Goal: Information Seeking & Learning: Learn about a topic

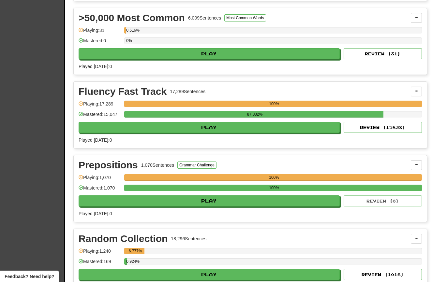
scroll to position [216, 0]
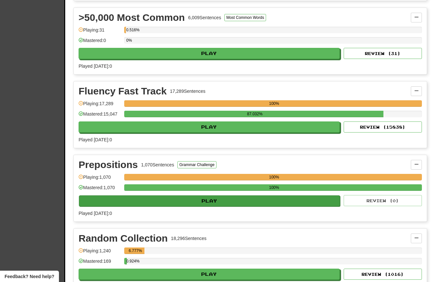
click at [193, 205] on button "Play" at bounding box center [209, 201] width 261 height 11
select select "**"
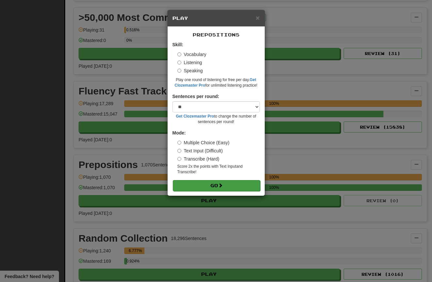
click at [232, 184] on button "Go" at bounding box center [216, 185] width 87 height 11
click at [121, 133] on div "× Play Prepositions Skill: Vocabulary Listening Speaking Play one round of list…" at bounding box center [216, 141] width 432 height 282
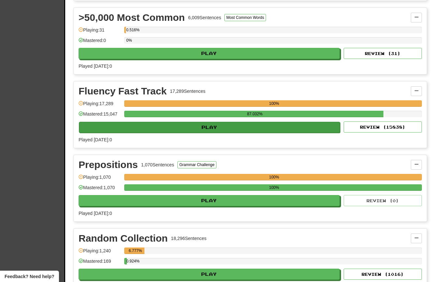
click at [143, 132] on button "Play" at bounding box center [209, 127] width 261 height 11
select select "**"
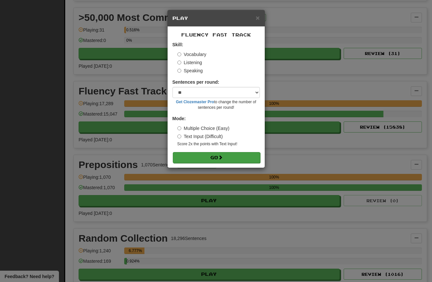
click at [188, 153] on button "Go" at bounding box center [216, 157] width 87 height 11
click at [112, 279] on div "× Play Fluency Fast Track Skill: Vocabulary Listening Speaking Sentences per ro…" at bounding box center [216, 141] width 432 height 282
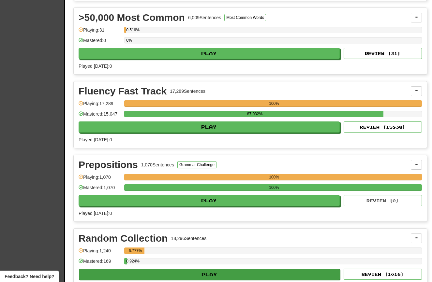
click at [143, 277] on button "Play" at bounding box center [209, 274] width 261 height 11
select select "**"
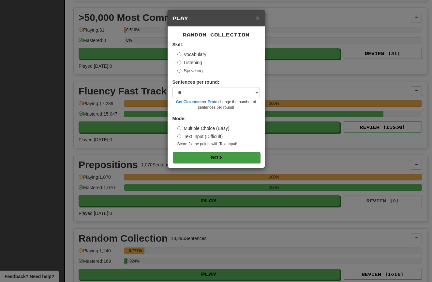
click at [202, 153] on button "Go" at bounding box center [216, 157] width 87 height 11
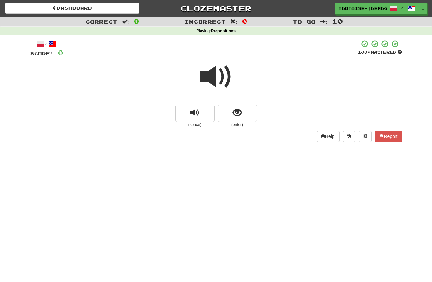
click at [214, 82] on span at bounding box center [216, 77] width 33 height 33
click at [234, 110] on span "show sentence" at bounding box center [237, 113] width 9 height 9
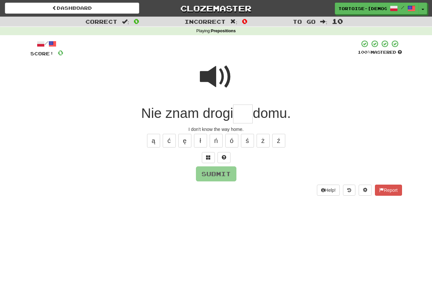
click at [244, 116] on input "text" at bounding box center [243, 114] width 20 height 19
type input "**"
click at [207, 171] on button "Submit" at bounding box center [216, 174] width 40 height 15
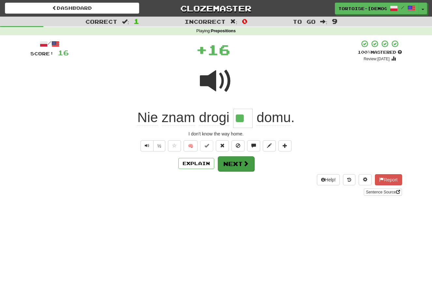
click at [227, 163] on button "Next" at bounding box center [236, 163] width 37 height 15
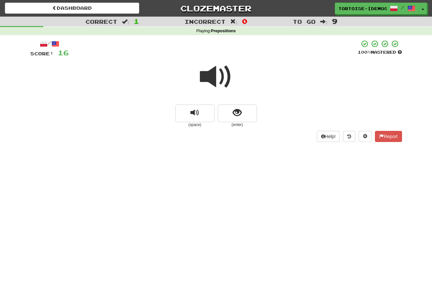
click at [214, 80] on span at bounding box center [216, 77] width 33 height 33
click at [234, 111] on span "show sentence" at bounding box center [237, 113] width 9 height 9
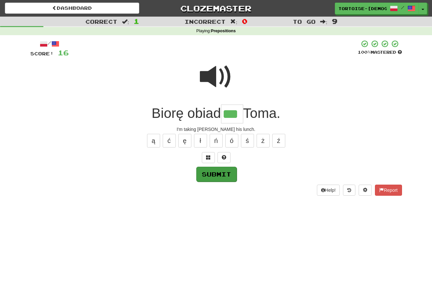
type input "***"
click at [206, 174] on button "Submit" at bounding box center [216, 174] width 40 height 15
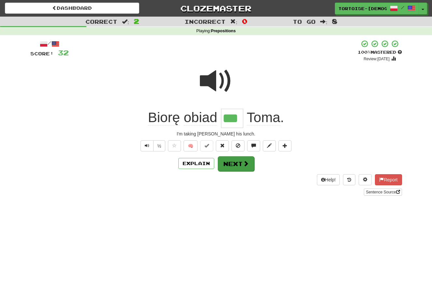
click at [225, 163] on button "Next" at bounding box center [236, 163] width 37 height 15
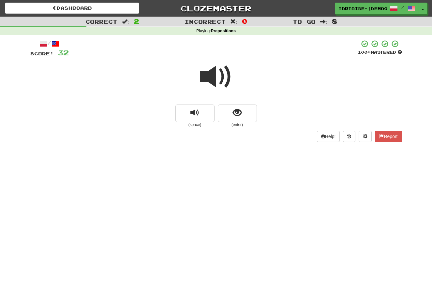
click at [214, 79] on span at bounding box center [216, 77] width 33 height 33
click at [232, 112] on button "show sentence" at bounding box center [237, 114] width 39 height 18
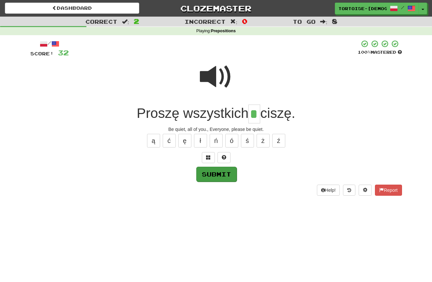
type input "*"
click at [216, 170] on button "Submit" at bounding box center [216, 174] width 40 height 15
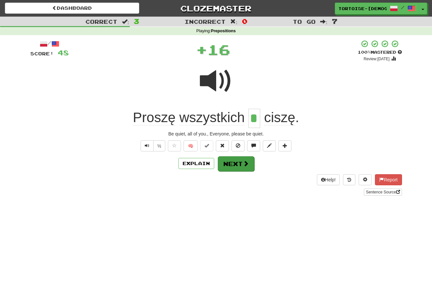
click at [227, 164] on button "Next" at bounding box center [236, 163] width 37 height 15
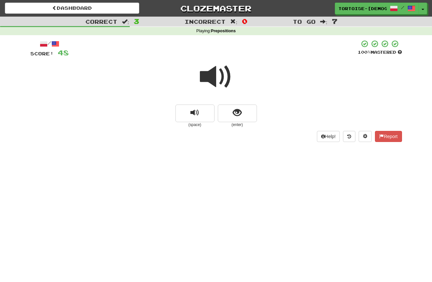
click at [213, 74] on span at bounding box center [216, 77] width 33 height 33
click at [232, 114] on button "show sentence" at bounding box center [237, 114] width 39 height 18
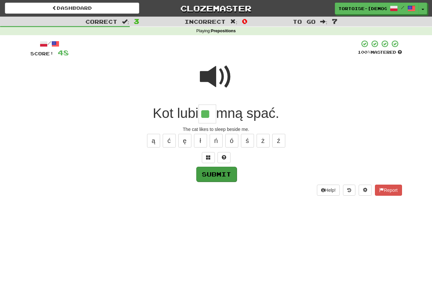
type input "**"
click at [208, 176] on button "Submit" at bounding box center [216, 174] width 40 height 15
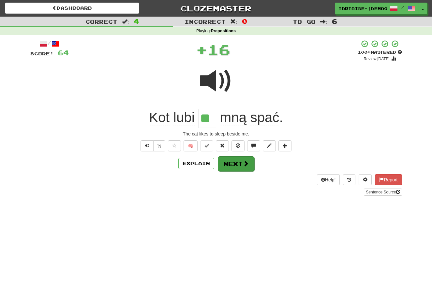
click at [229, 165] on button "Next" at bounding box center [236, 163] width 37 height 15
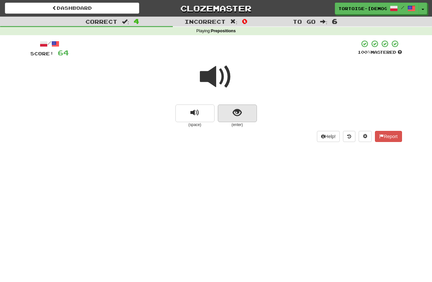
click at [230, 117] on button "show sentence" at bounding box center [237, 114] width 39 height 18
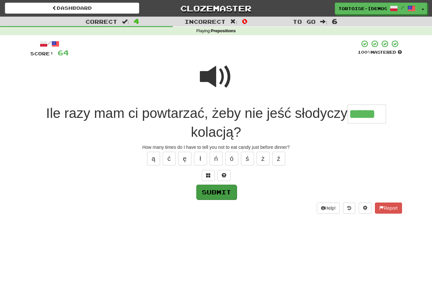
type input "*****"
click at [211, 190] on button "Submit" at bounding box center [216, 192] width 40 height 15
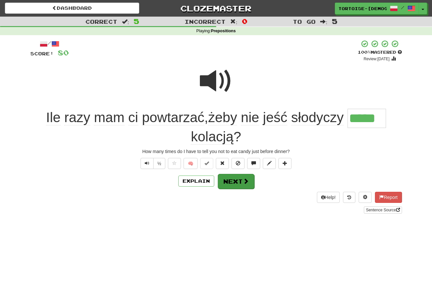
click at [226, 181] on button "Next" at bounding box center [236, 181] width 37 height 15
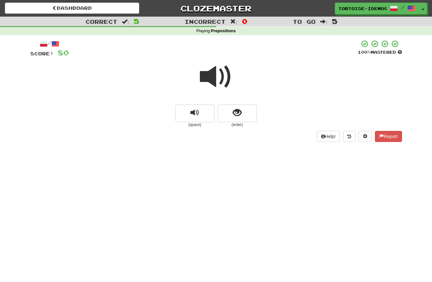
click at [215, 77] on span at bounding box center [216, 77] width 33 height 33
click at [233, 116] on span "show sentence" at bounding box center [237, 113] width 9 height 9
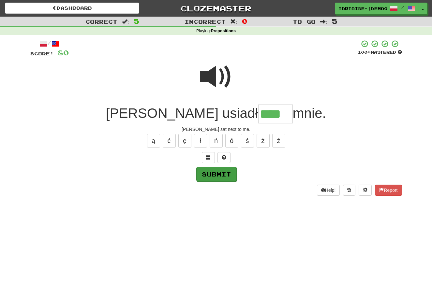
type input "****"
click at [215, 173] on button "Submit" at bounding box center [216, 174] width 40 height 15
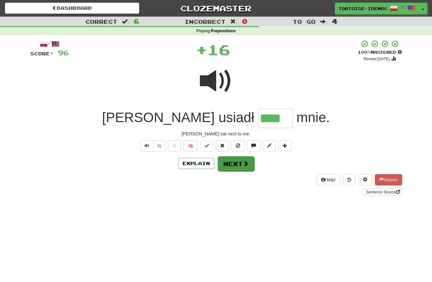
click at [226, 163] on button "Next" at bounding box center [236, 163] width 37 height 15
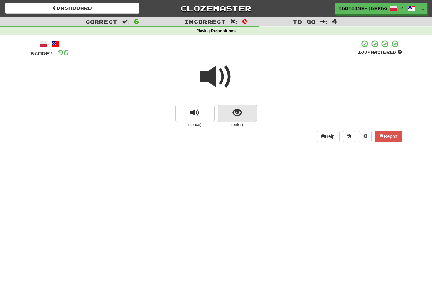
click at [233, 113] on span "show sentence" at bounding box center [237, 113] width 9 height 9
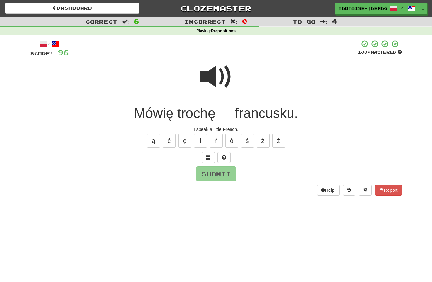
click at [228, 116] on input "text" at bounding box center [225, 114] width 20 height 19
type input "**"
click at [206, 173] on button "Submit" at bounding box center [216, 174] width 40 height 15
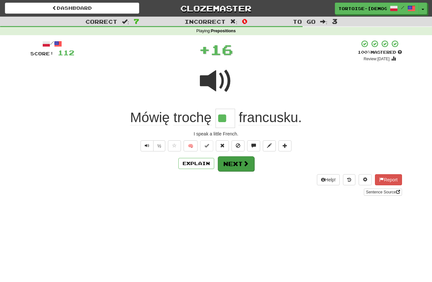
click at [227, 165] on button "Next" at bounding box center [236, 163] width 37 height 15
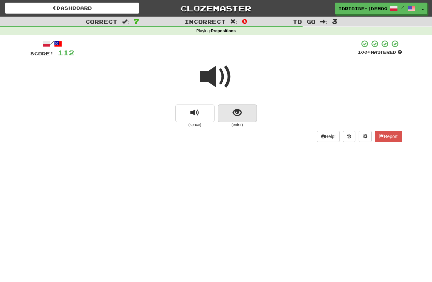
click at [243, 111] on button "show sentence" at bounding box center [237, 114] width 39 height 18
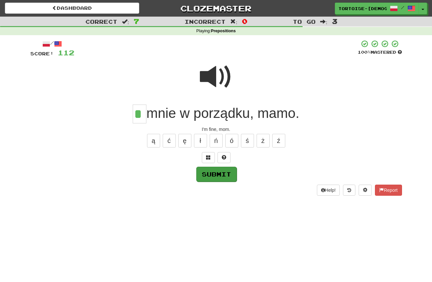
click at [215, 176] on button "Submit" at bounding box center [216, 174] width 40 height 15
type input "*"
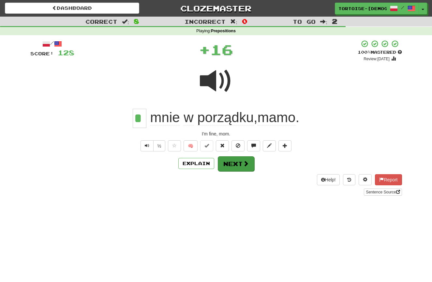
click at [228, 160] on button "Next" at bounding box center [236, 163] width 37 height 15
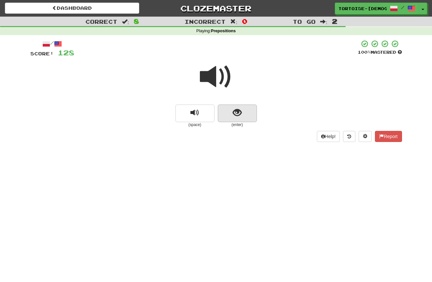
click at [228, 113] on button "show sentence" at bounding box center [237, 114] width 39 height 18
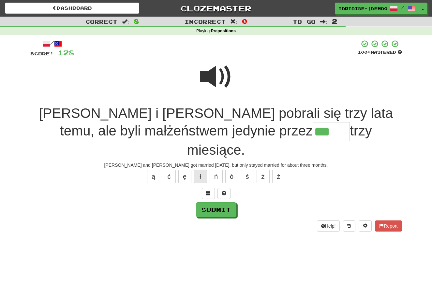
click at [199, 170] on button "ł" at bounding box center [200, 177] width 13 height 14
type input "*****"
click at [219, 203] on button "Submit" at bounding box center [216, 210] width 40 height 15
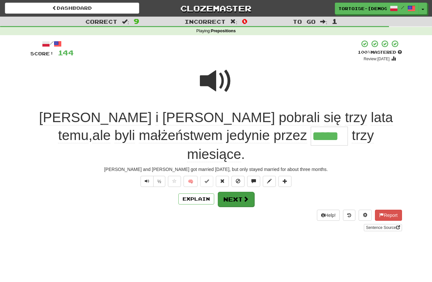
click at [227, 192] on button "Next" at bounding box center [236, 199] width 37 height 15
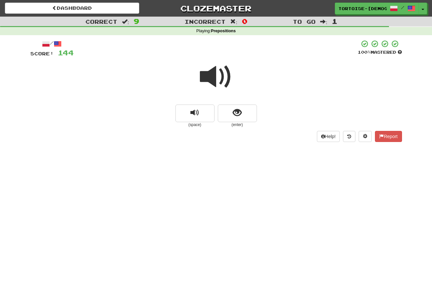
click at [215, 81] on span at bounding box center [216, 77] width 33 height 33
click at [240, 116] on span "show sentence" at bounding box center [237, 113] width 9 height 9
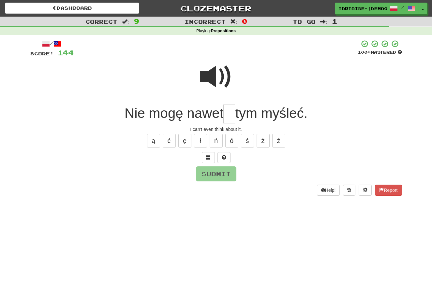
click at [229, 117] on input "text" at bounding box center [229, 114] width 12 height 19
type input "*"
click at [214, 176] on button "Submit" at bounding box center [216, 174] width 40 height 15
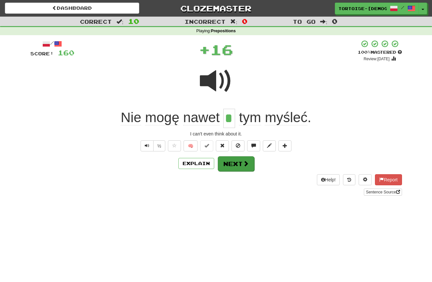
click at [233, 163] on button "Next" at bounding box center [236, 163] width 37 height 15
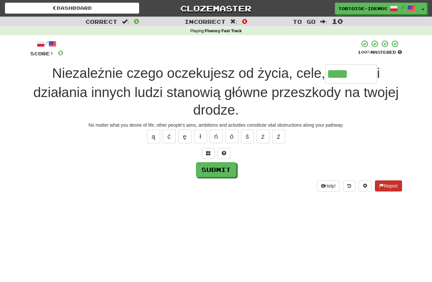
click at [387, 183] on button "Report" at bounding box center [388, 186] width 27 height 11
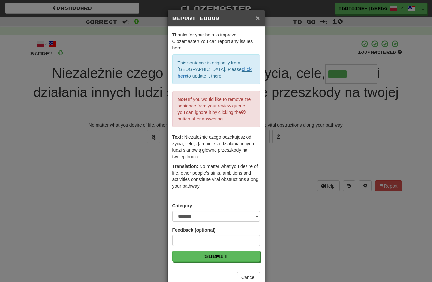
click at [256, 16] on span "×" at bounding box center [258, 17] width 4 height 7
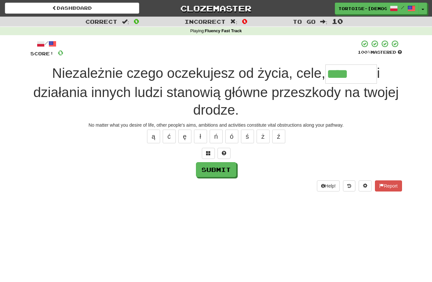
click at [363, 79] on input "****" at bounding box center [351, 74] width 52 height 19
type input "*******"
click at [208, 169] on button "Submit" at bounding box center [216, 170] width 40 height 15
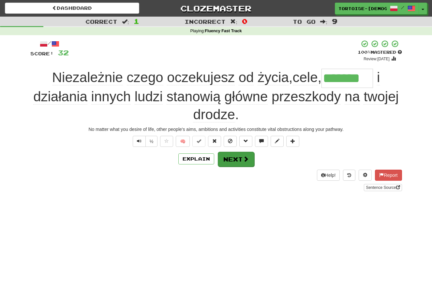
click at [240, 161] on button "Next" at bounding box center [236, 159] width 37 height 15
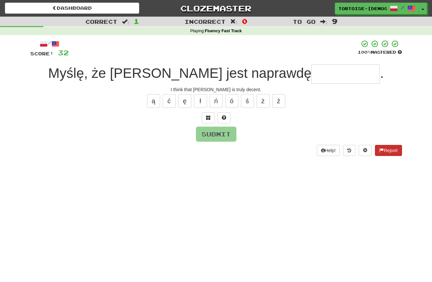
click at [381, 150] on span at bounding box center [381, 150] width 5 height 5
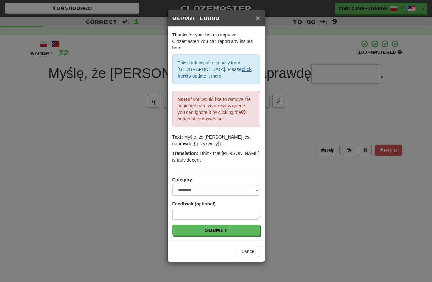
click at [257, 17] on span "×" at bounding box center [258, 17] width 4 height 7
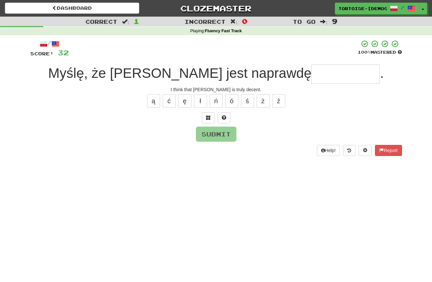
click at [311, 76] on input "text" at bounding box center [345, 74] width 68 height 19
type input "**********"
click at [211, 132] on button "Submit" at bounding box center [216, 134] width 40 height 15
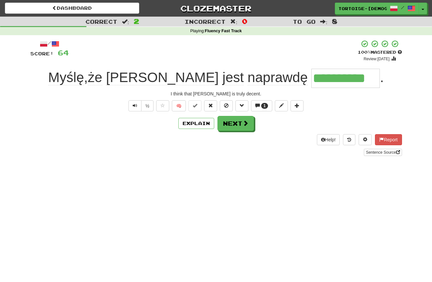
click at [230, 124] on button "Next" at bounding box center [235, 123] width 37 height 15
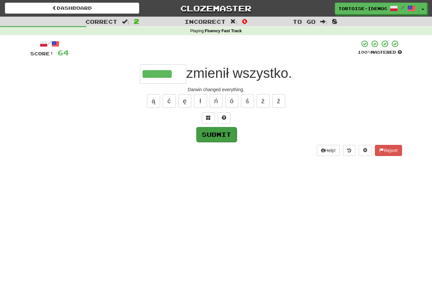
click at [207, 127] on button "Submit" at bounding box center [216, 134] width 40 height 15
type input "******"
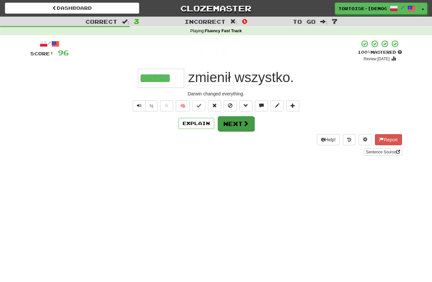
click at [229, 122] on button "Next" at bounding box center [236, 123] width 37 height 15
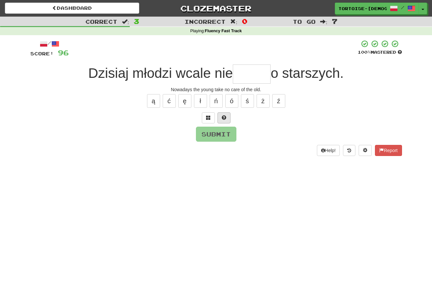
type input "*"
click at [384, 151] on button "Report" at bounding box center [388, 150] width 27 height 11
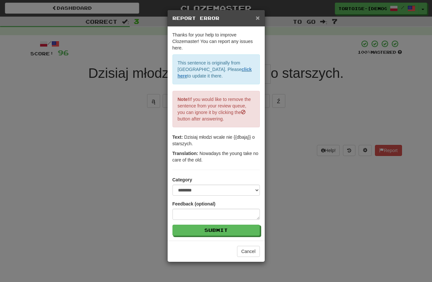
click at [256, 16] on span "×" at bounding box center [258, 17] width 4 height 7
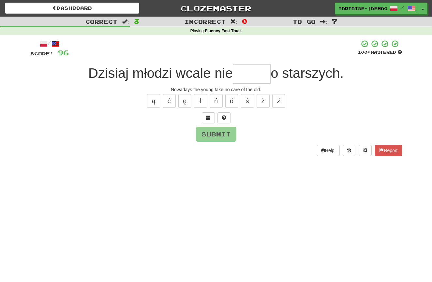
click at [263, 76] on input "text" at bounding box center [252, 74] width 38 height 19
drag, startPoint x: 152, startPoint y: 99, endPoint x: 183, endPoint y: 118, distance: 36.5
click at [154, 100] on button "ą" at bounding box center [153, 101] width 13 height 14
type input "*****"
click at [224, 136] on button "Submit" at bounding box center [216, 134] width 40 height 15
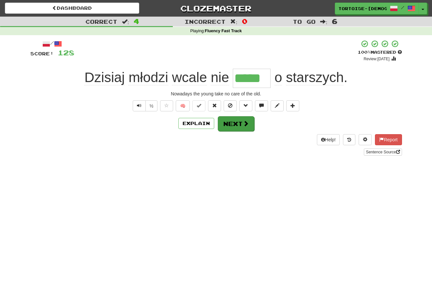
click at [230, 124] on button "Next" at bounding box center [236, 123] width 37 height 15
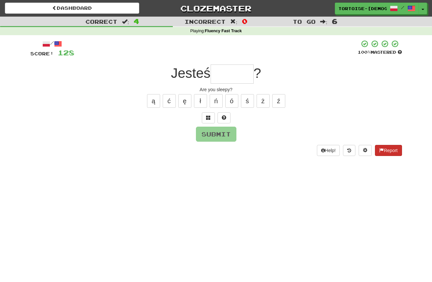
click at [379, 148] on span at bounding box center [381, 150] width 5 height 5
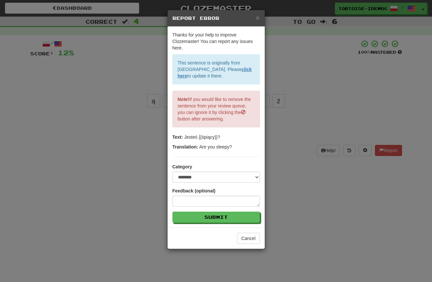
click at [256, 18] on span "×" at bounding box center [258, 17] width 4 height 7
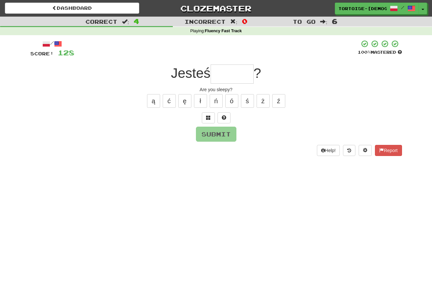
drag, startPoint x: 236, startPoint y: 72, endPoint x: 240, endPoint y: 86, distance: 13.8
click at [237, 73] on input "text" at bounding box center [232, 74] width 43 height 19
click at [247, 98] on button "ś" at bounding box center [247, 101] width 13 height 14
click at [153, 102] on button "ą" at bounding box center [153, 101] width 13 height 14
type input "******"
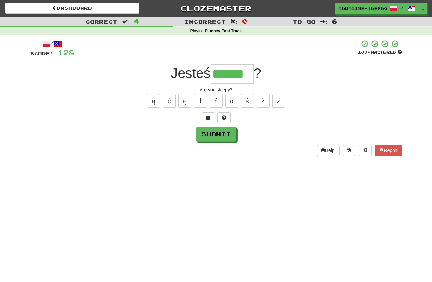
click at [220, 136] on button "Submit" at bounding box center [216, 134] width 40 height 15
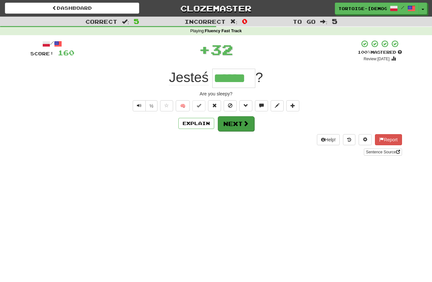
click at [236, 124] on button "Next" at bounding box center [236, 123] width 37 height 15
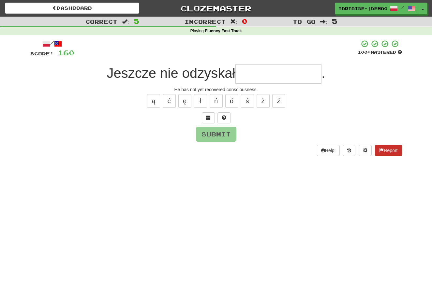
click at [387, 149] on button "Report" at bounding box center [388, 150] width 27 height 11
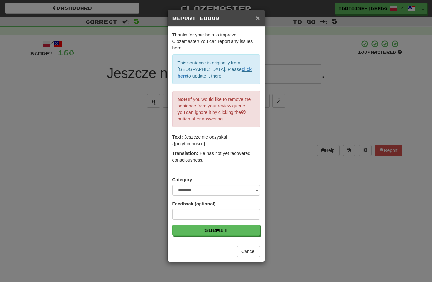
click at [259, 16] on span "×" at bounding box center [258, 17] width 4 height 7
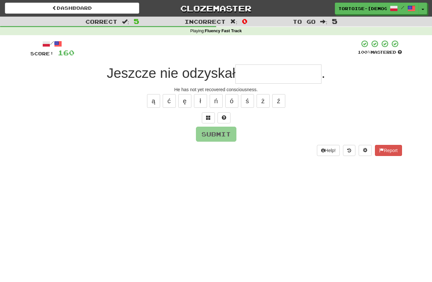
click at [269, 75] on input "text" at bounding box center [278, 74] width 86 height 19
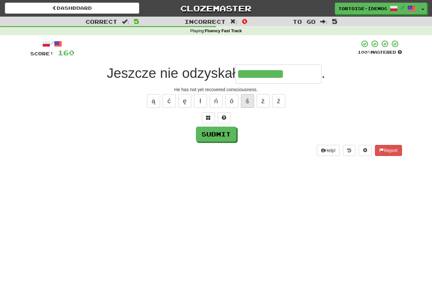
click at [245, 99] on button "ś" at bounding box center [247, 101] width 13 height 14
click at [169, 100] on button "ć" at bounding box center [169, 101] width 13 height 14
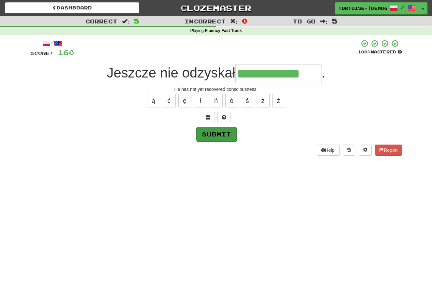
type input "**********"
click at [231, 129] on button "Submit" at bounding box center [216, 134] width 40 height 15
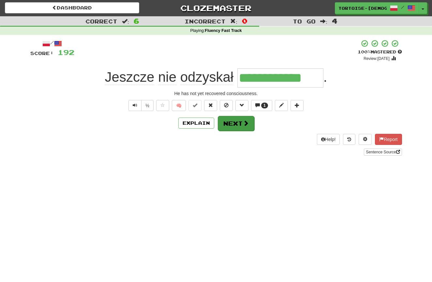
click at [233, 125] on button "Next" at bounding box center [236, 123] width 37 height 15
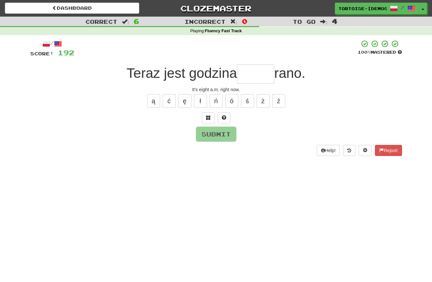
scroll to position [0, 0]
type input "*"
click at [396, 148] on button "Report" at bounding box center [388, 150] width 27 height 11
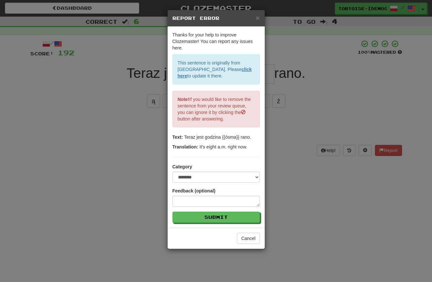
drag, startPoint x: 256, startPoint y: 17, endPoint x: 258, endPoint y: 22, distance: 5.8
click at [256, 17] on span "×" at bounding box center [258, 17] width 4 height 7
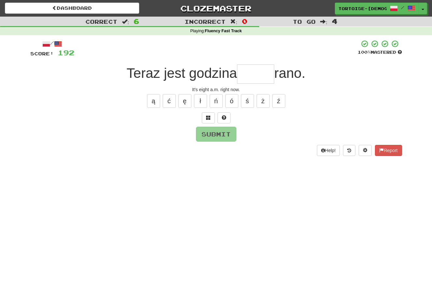
click at [251, 71] on input "text" at bounding box center [255, 74] width 37 height 19
click at [233, 100] on button "ó" at bounding box center [231, 101] width 13 height 14
type input "****"
click at [214, 133] on button "Submit" at bounding box center [216, 134] width 40 height 15
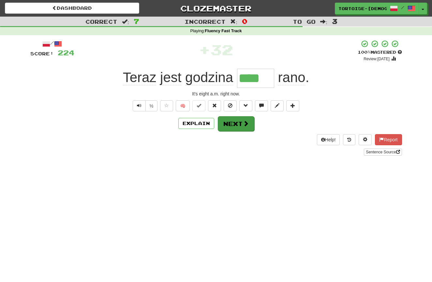
click at [232, 120] on button "Next" at bounding box center [236, 123] width 37 height 15
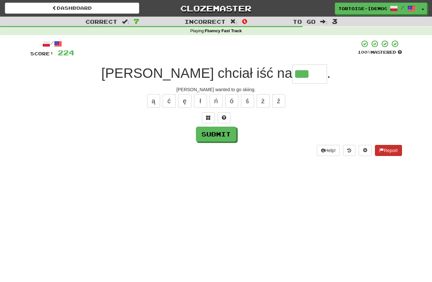
click at [389, 148] on button "Report" at bounding box center [388, 150] width 27 height 11
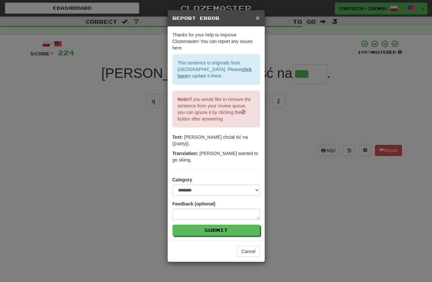
click at [256, 17] on span "×" at bounding box center [258, 17] width 4 height 7
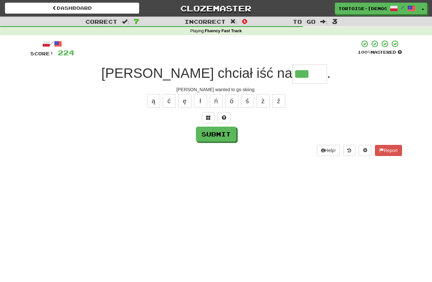
click at [292, 77] on input "***" at bounding box center [309, 74] width 35 height 19
type input "*****"
click at [210, 132] on button "Submit" at bounding box center [216, 134] width 40 height 15
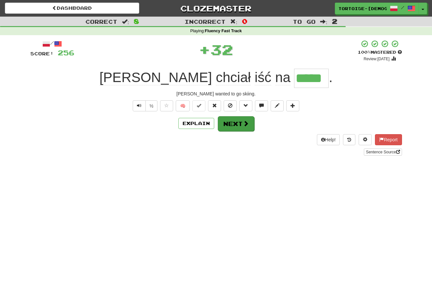
click at [232, 126] on button "Next" at bounding box center [236, 123] width 37 height 15
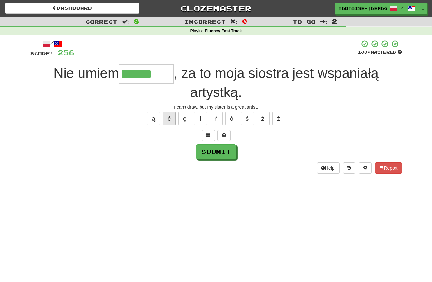
click at [169, 118] on button "ć" at bounding box center [169, 119] width 13 height 14
type input "*******"
click at [218, 154] on button "Submit" at bounding box center [216, 151] width 40 height 15
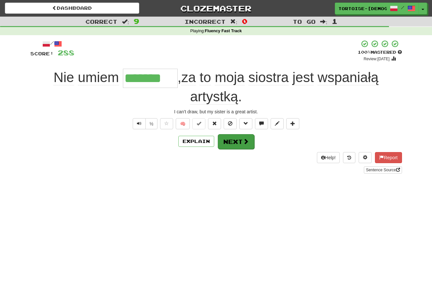
click at [234, 140] on button "Next" at bounding box center [236, 141] width 37 height 15
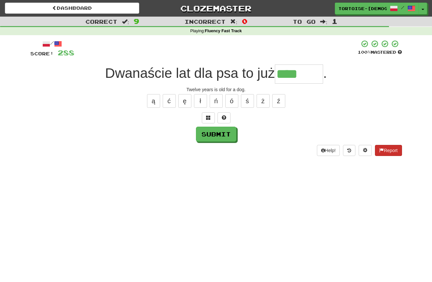
click at [386, 147] on button "Report" at bounding box center [388, 150] width 27 height 11
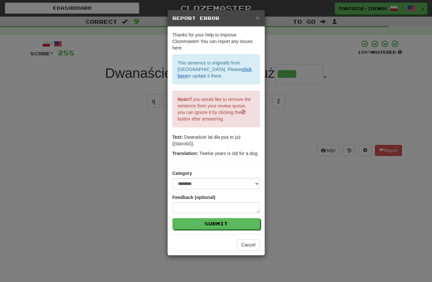
click at [257, 17] on span "×" at bounding box center [258, 17] width 4 height 7
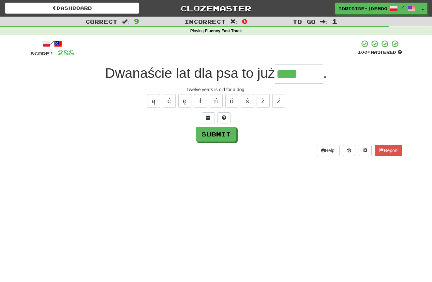
click at [303, 75] on input "****" at bounding box center [299, 74] width 48 height 19
click at [249, 101] on button "ś" at bounding box center [247, 101] width 13 height 14
drag, startPoint x: 170, startPoint y: 102, endPoint x: 179, endPoint y: 111, distance: 12.2
click at [170, 102] on button "ć" at bounding box center [169, 101] width 13 height 14
type input "*******"
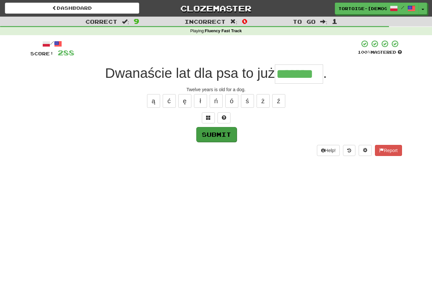
click at [222, 133] on button "Submit" at bounding box center [216, 134] width 40 height 15
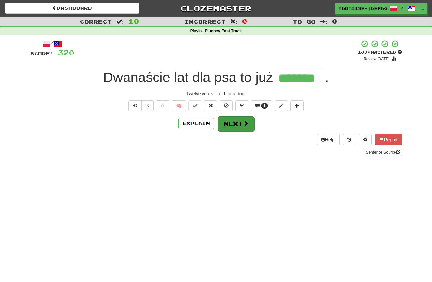
click at [229, 123] on button "Next" at bounding box center [236, 123] width 37 height 15
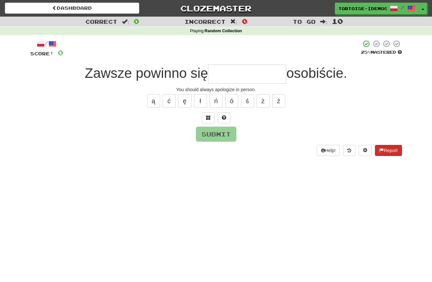
click at [383, 146] on button "Report" at bounding box center [388, 150] width 27 height 11
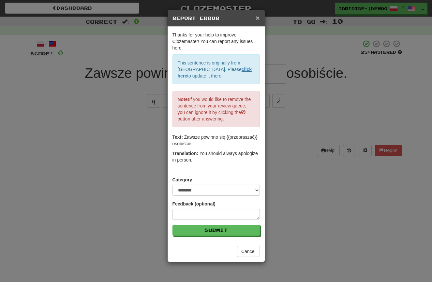
click at [256, 17] on span "×" at bounding box center [258, 17] width 4 height 7
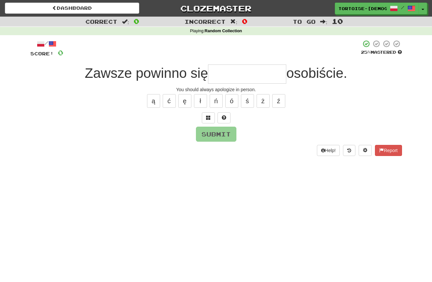
click at [240, 77] on input "text" at bounding box center [247, 74] width 78 height 19
drag, startPoint x: 172, startPoint y: 101, endPoint x: 190, endPoint y: 112, distance: 21.5
click at [173, 101] on button "ć" at bounding box center [169, 101] width 13 height 14
type input "**********"
click at [212, 133] on button "Submit" at bounding box center [216, 134] width 40 height 15
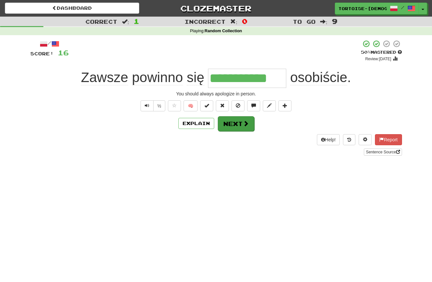
click at [228, 127] on button "Next" at bounding box center [236, 123] width 37 height 15
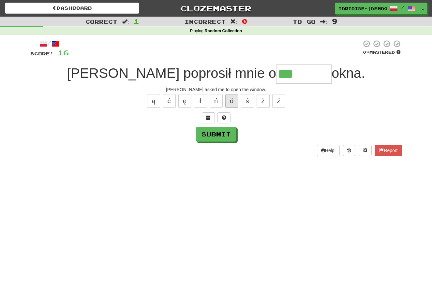
click at [229, 102] on button "ó" at bounding box center [231, 101] width 13 height 14
click at [384, 148] on button "Report" at bounding box center [388, 150] width 27 height 11
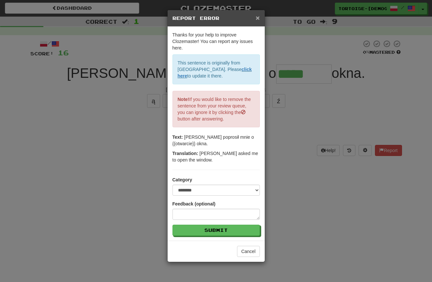
click at [257, 17] on span "×" at bounding box center [258, 17] width 4 height 7
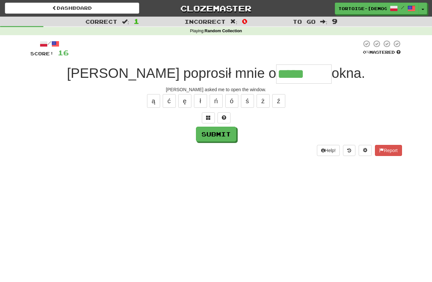
click at [276, 80] on input "*****" at bounding box center [303, 74] width 55 height 19
type input "********"
click at [210, 132] on button "Submit" at bounding box center [216, 134] width 40 height 15
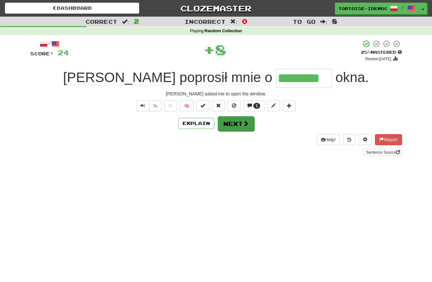
click at [226, 124] on button "Next" at bounding box center [236, 123] width 37 height 15
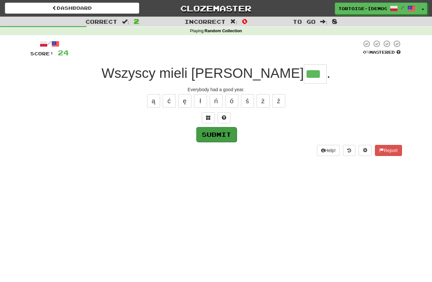
type input "***"
click at [205, 135] on button "Submit" at bounding box center [216, 134] width 40 height 15
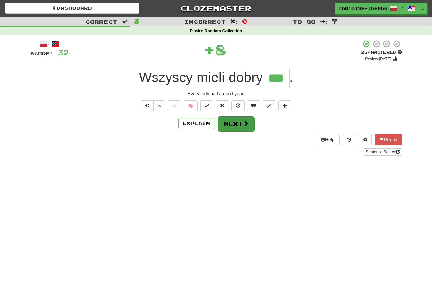
click at [226, 124] on button "Next" at bounding box center [236, 123] width 37 height 15
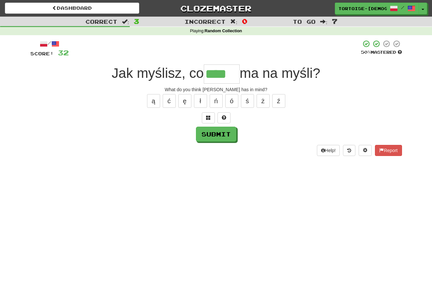
click at [209, 135] on button "Submit" at bounding box center [216, 134] width 40 height 15
type input "****"
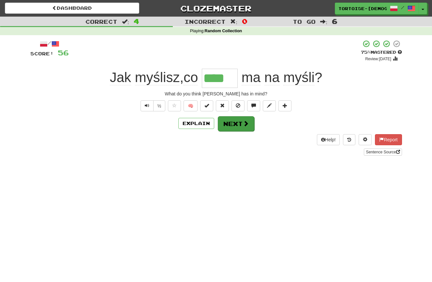
click at [237, 124] on button "Next" at bounding box center [236, 123] width 37 height 15
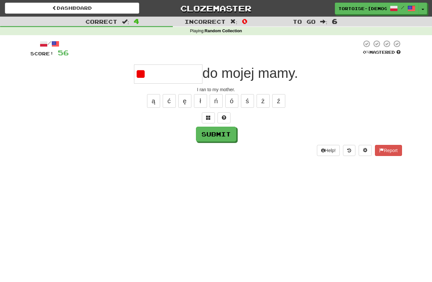
type input "*"
click at [198, 98] on button "ł" at bounding box center [200, 101] width 13 height 14
click at [205, 131] on button "Submit" at bounding box center [216, 134] width 40 height 15
type input "*********"
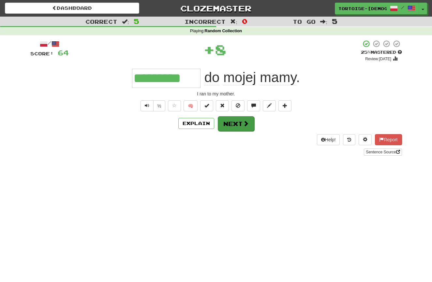
click at [232, 124] on button "Next" at bounding box center [236, 123] width 37 height 15
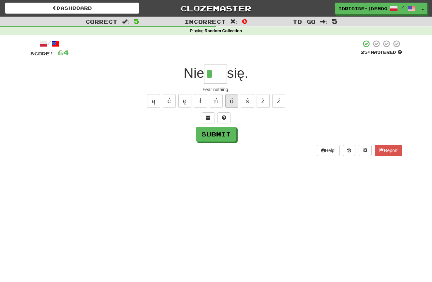
click at [233, 99] on button "ó" at bounding box center [231, 101] width 13 height 14
type input "***"
click at [202, 133] on button "Submit" at bounding box center [216, 134] width 40 height 15
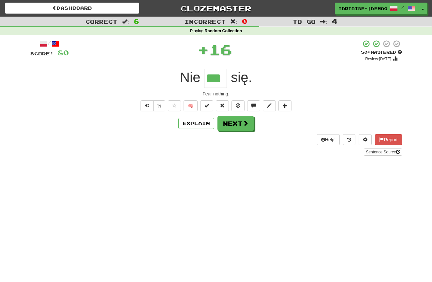
scroll to position [1, 0]
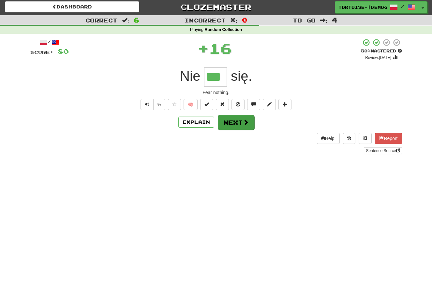
click at [231, 120] on button "Next" at bounding box center [236, 122] width 37 height 15
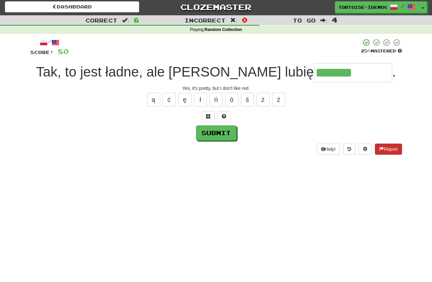
click at [377, 147] on button "Report" at bounding box center [388, 149] width 27 height 11
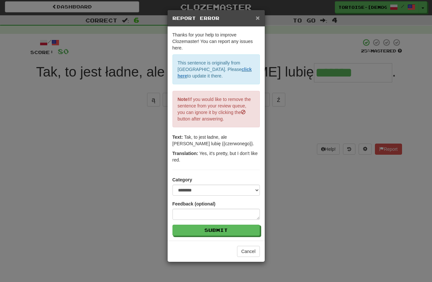
click at [256, 17] on span "×" at bounding box center [258, 17] width 4 height 7
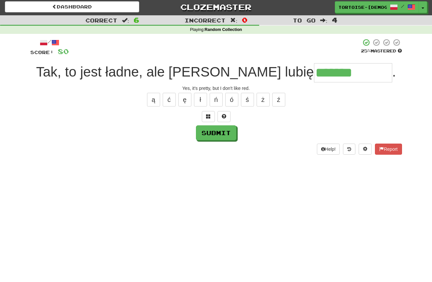
click at [332, 78] on input "*******" at bounding box center [353, 72] width 78 height 19
type input "**********"
click at [200, 133] on button "Submit" at bounding box center [216, 133] width 40 height 15
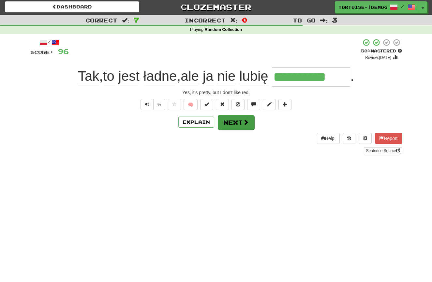
click at [243, 121] on span at bounding box center [246, 122] width 6 height 6
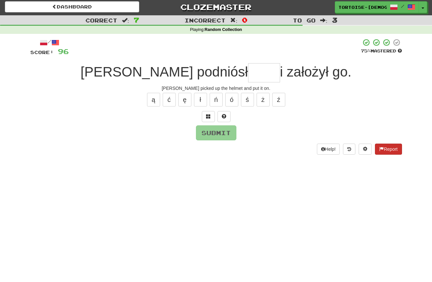
click at [383, 146] on button "Report" at bounding box center [388, 149] width 27 height 11
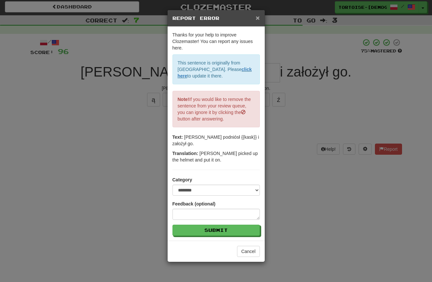
click at [256, 16] on span "×" at bounding box center [258, 17] width 4 height 7
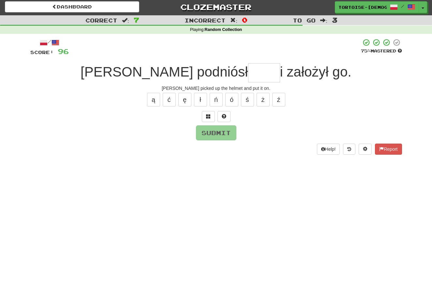
click at [248, 72] on input "text" at bounding box center [264, 72] width 32 height 19
type input "****"
click at [222, 132] on button "Submit" at bounding box center [216, 133] width 40 height 15
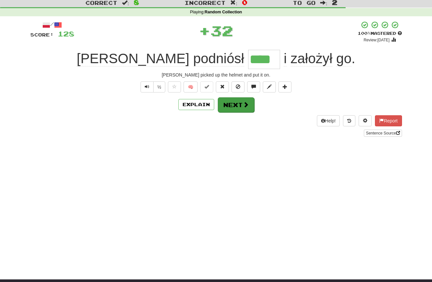
scroll to position [25, 0]
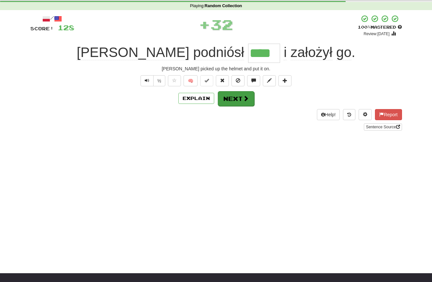
click at [237, 99] on button "Next" at bounding box center [236, 98] width 37 height 15
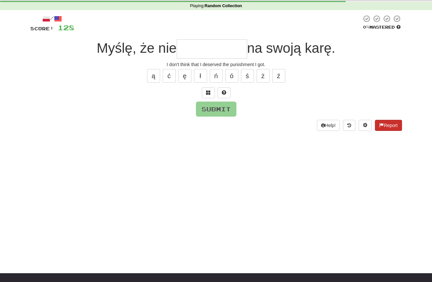
click at [392, 124] on button "Report" at bounding box center [388, 125] width 27 height 11
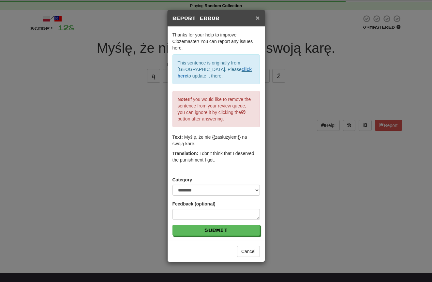
click at [259, 17] on span "×" at bounding box center [258, 17] width 4 height 7
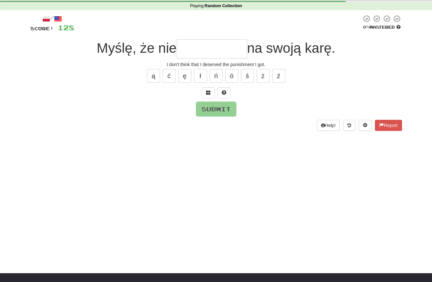
drag, startPoint x: 228, startPoint y: 52, endPoint x: 235, endPoint y: 52, distance: 7.2
click at [232, 52] on input "text" at bounding box center [212, 48] width 70 height 19
type input "*"
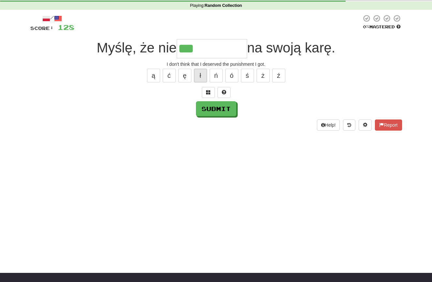
click at [201, 73] on button "ł" at bounding box center [200, 76] width 13 height 14
click at [261, 76] on button "ż" at bounding box center [263, 76] width 13 height 14
click at [202, 77] on button "ł" at bounding box center [200, 76] width 13 height 14
type input "**********"
click at [222, 111] on button "Submit" at bounding box center [216, 109] width 40 height 15
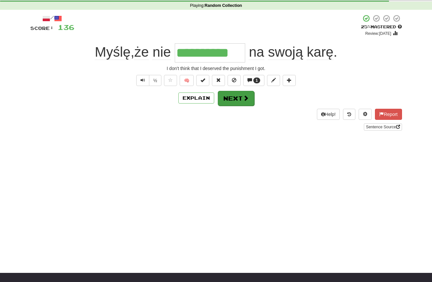
click at [232, 99] on button "Next" at bounding box center [236, 98] width 37 height 15
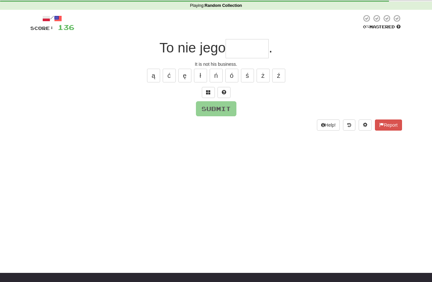
type input "*"
type input "******"
click at [204, 103] on button "Submit" at bounding box center [216, 109] width 40 height 15
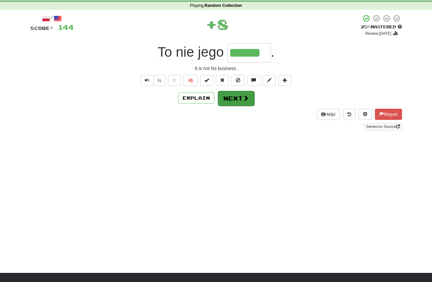
click at [227, 100] on button "Next" at bounding box center [236, 98] width 37 height 15
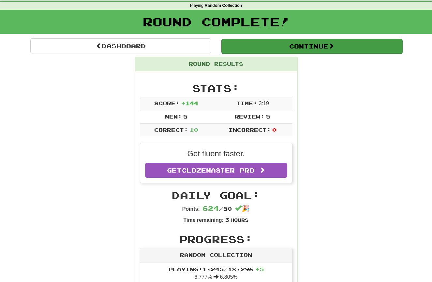
click at [252, 49] on button "Continue" at bounding box center [311, 46] width 181 height 15
